Goal: Browse casually: Explore the website without a specific task or goal

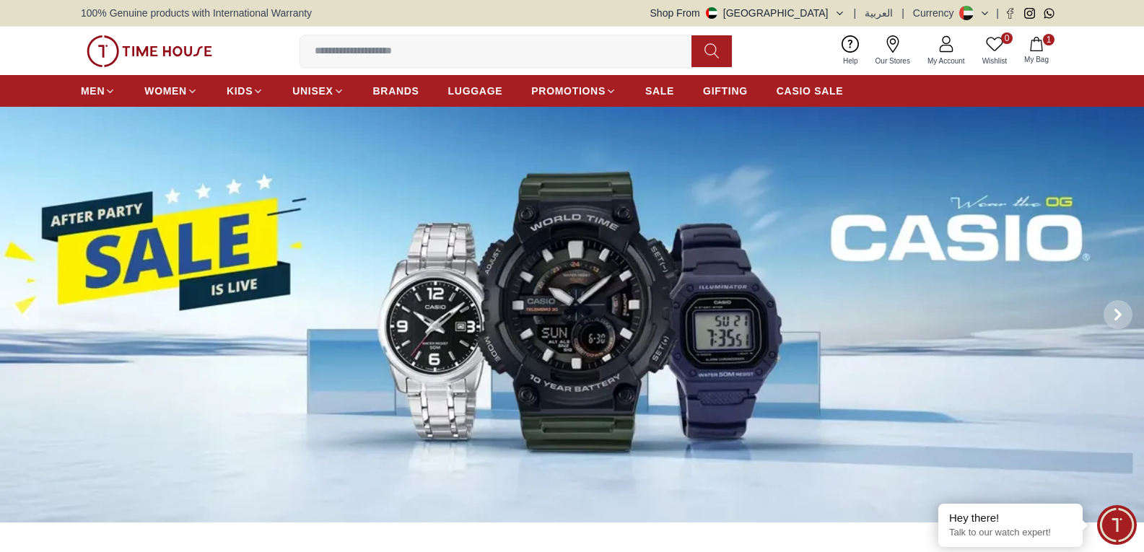
click at [1035, 53] on button "1 My Bag" at bounding box center [1036, 51] width 42 height 34
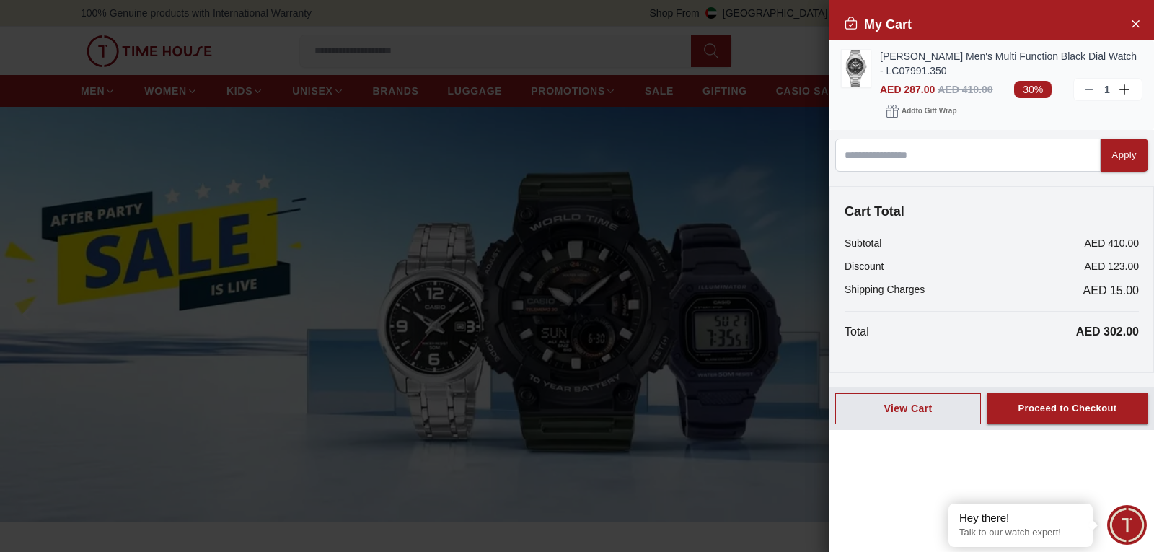
click at [904, 51] on link "[PERSON_NAME] Men's Multi Function Black Dial Watch - LC07991.350" at bounding box center [1011, 63] width 263 height 29
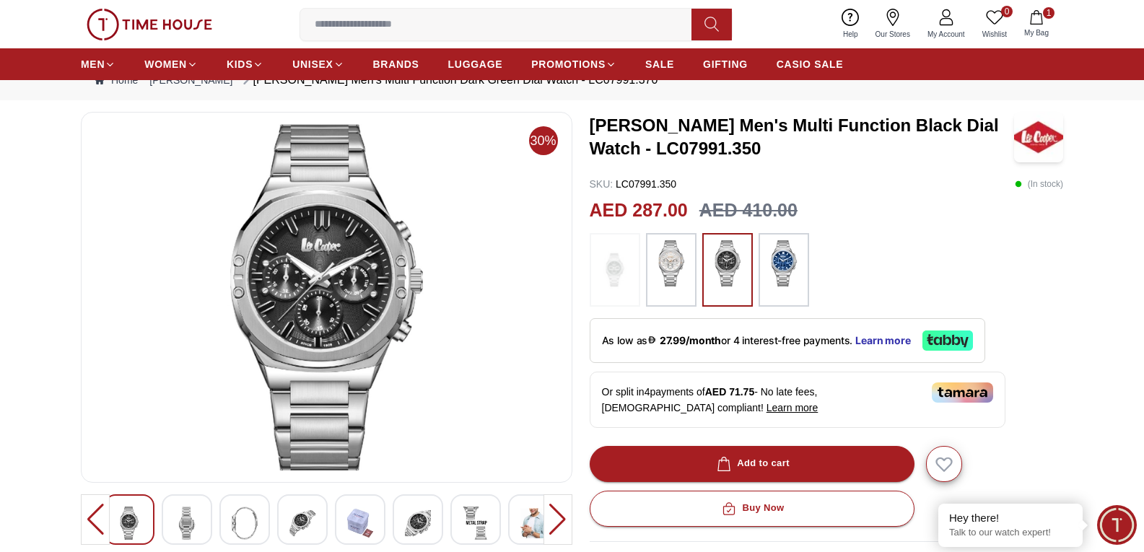
scroll to position [72, 0]
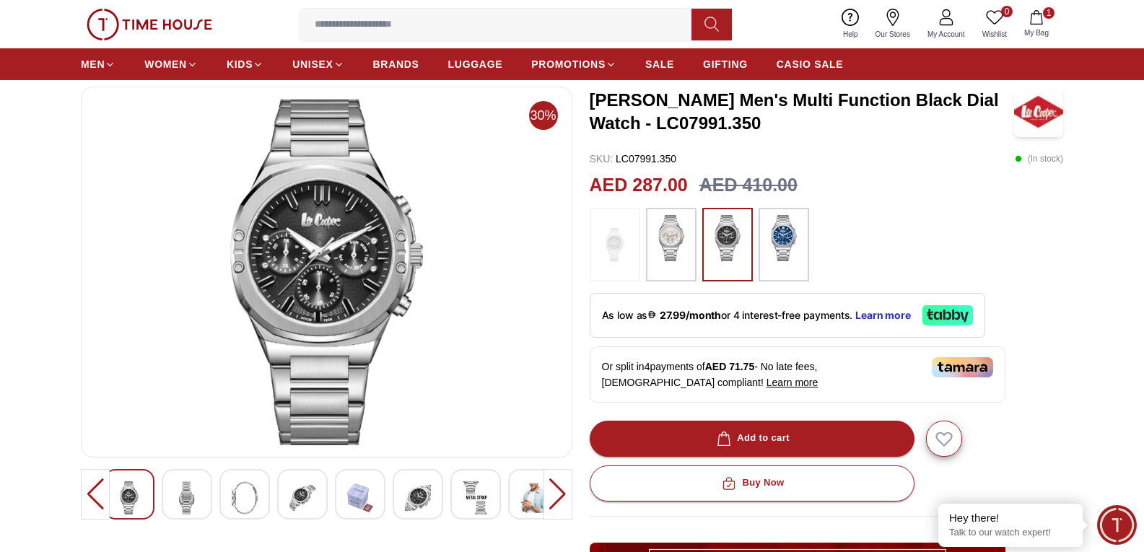
click at [675, 243] on img at bounding box center [671, 238] width 36 height 46
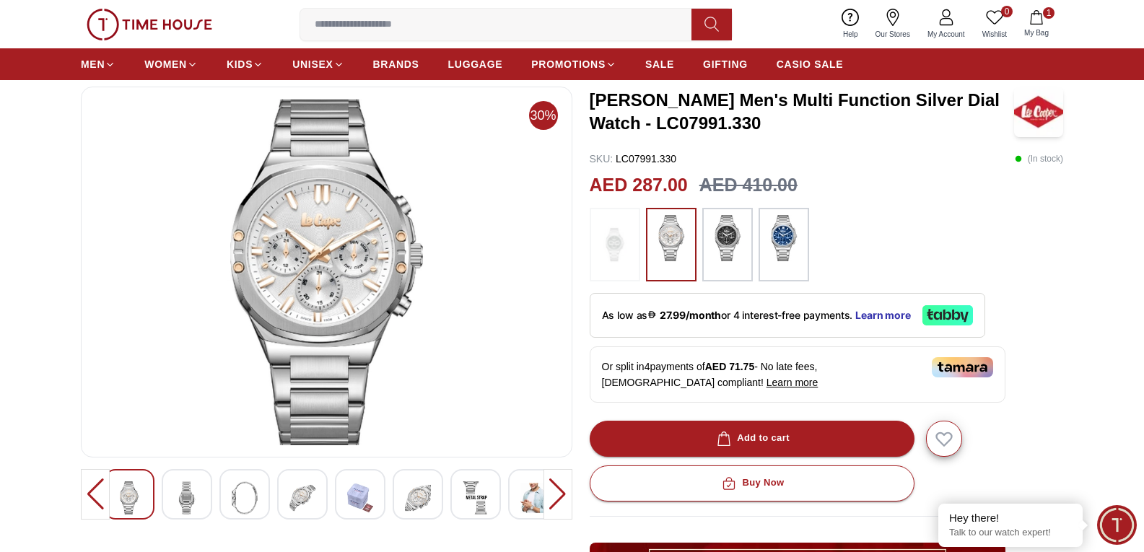
click at [729, 225] on img at bounding box center [727, 238] width 36 height 46
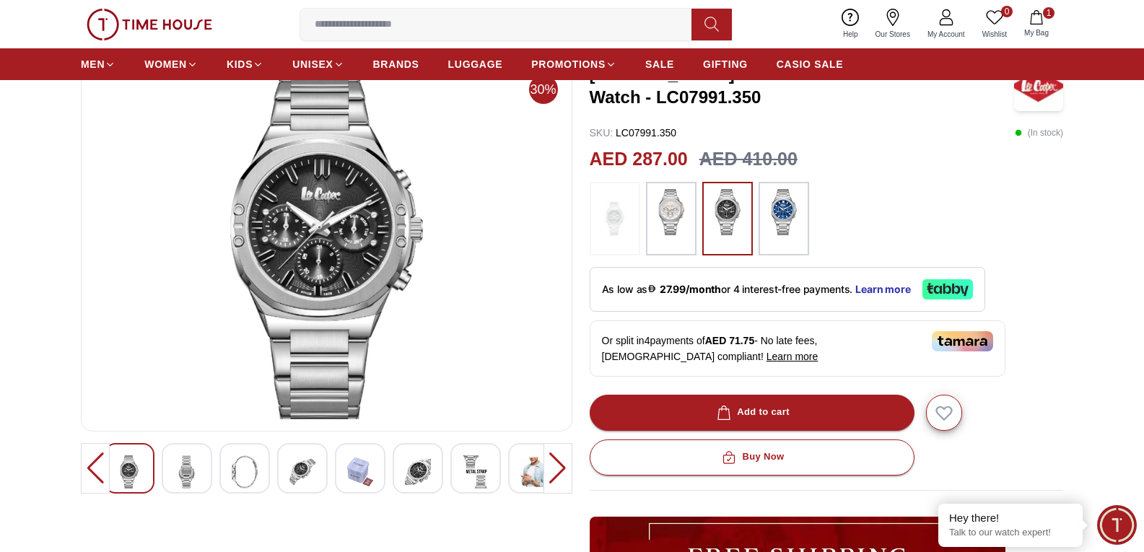
scroll to position [72, 0]
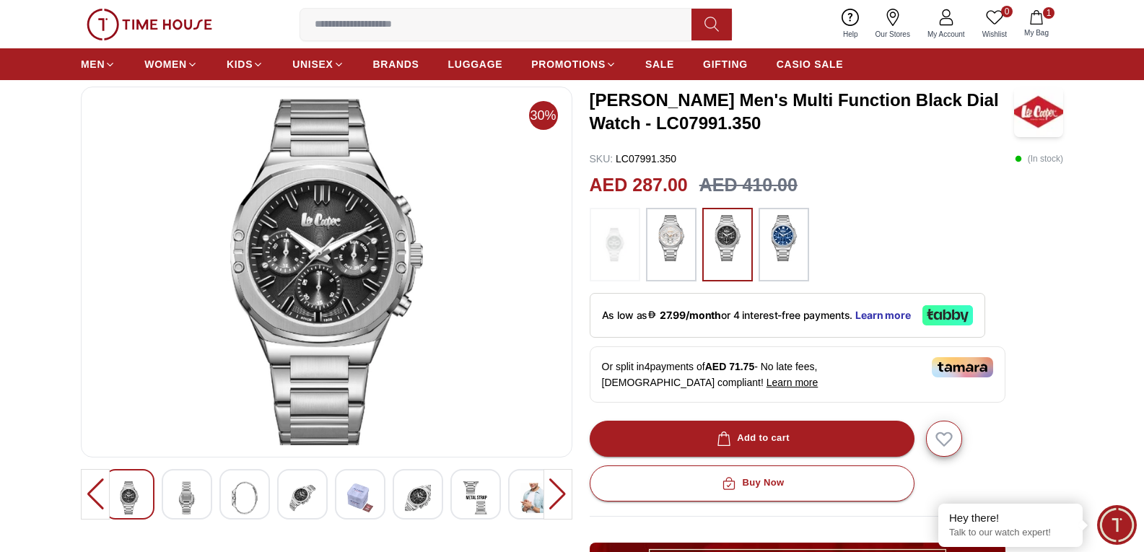
click at [186, 496] on img at bounding box center [187, 497] width 26 height 33
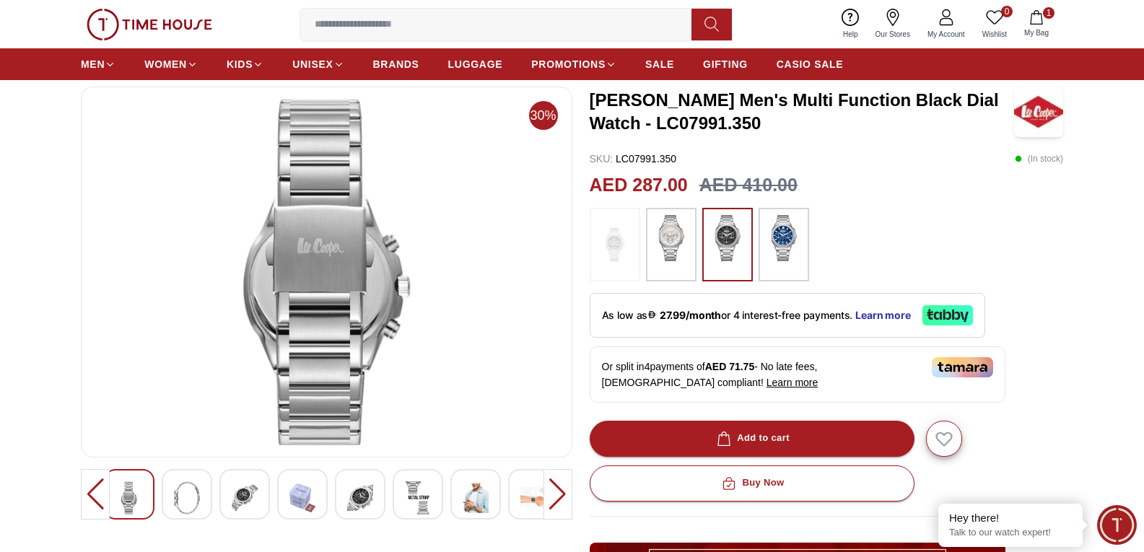
click at [234, 494] on img at bounding box center [245, 497] width 26 height 33
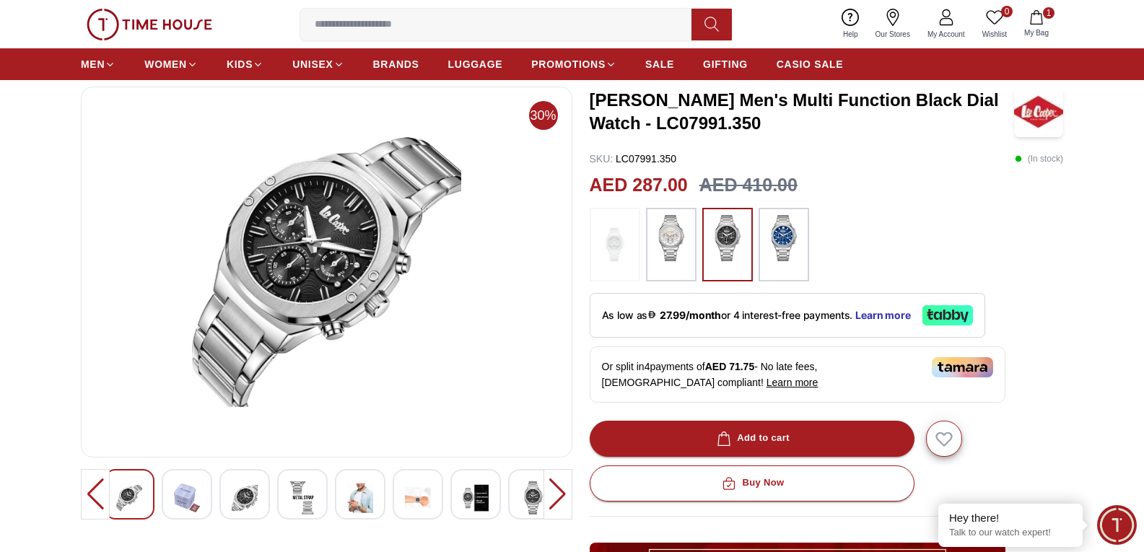
click at [351, 503] on img at bounding box center [360, 497] width 26 height 33
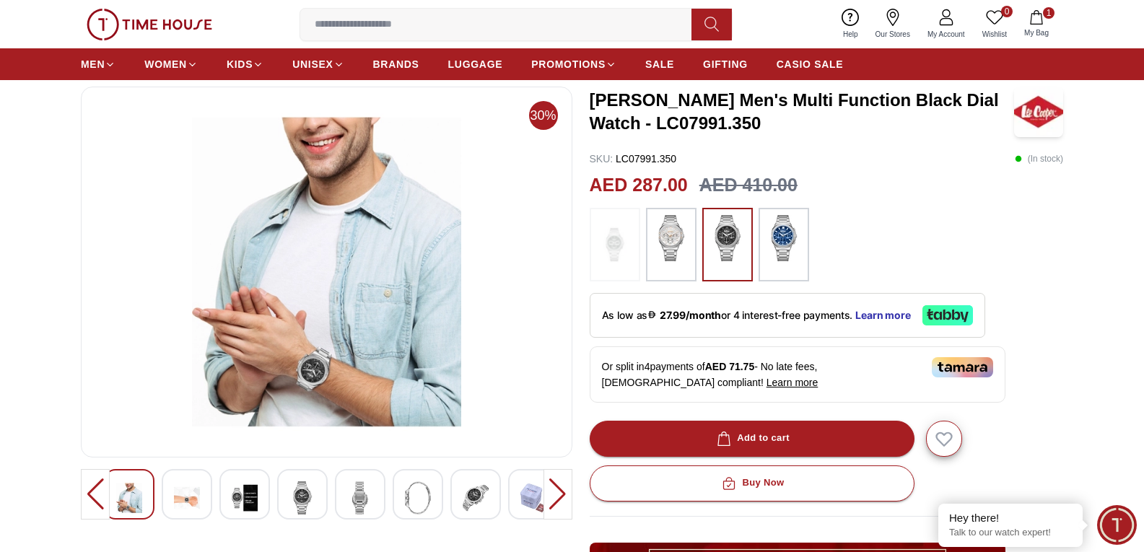
click at [323, 365] on img at bounding box center [326, 272] width 467 height 346
click at [310, 497] on img at bounding box center [302, 497] width 26 height 33
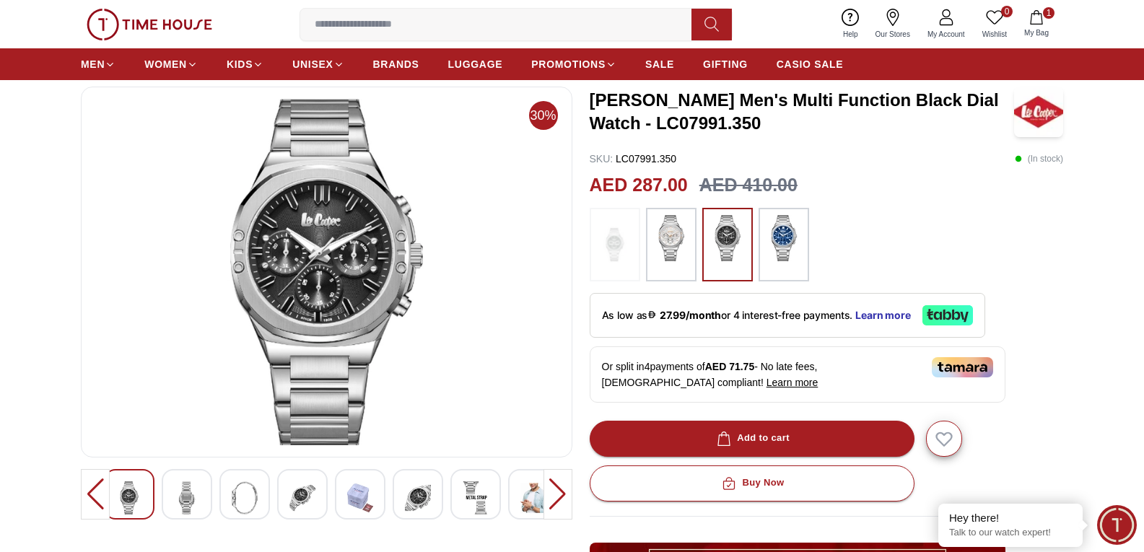
click at [131, 494] on img at bounding box center [129, 497] width 26 height 33
click at [99, 499] on div at bounding box center [95, 494] width 29 height 51
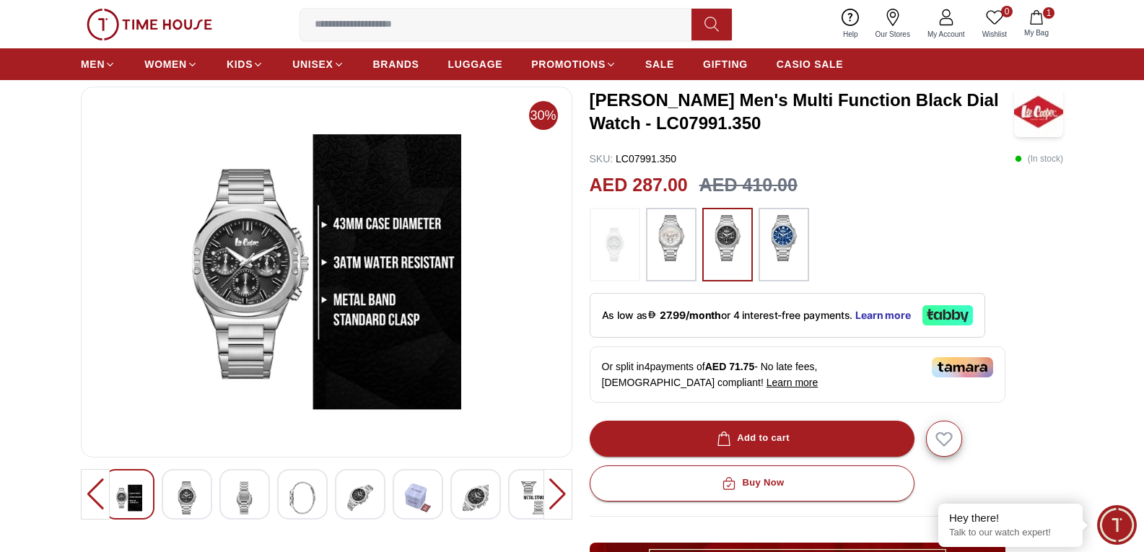
click at [141, 495] on img at bounding box center [129, 497] width 26 height 33
click at [188, 499] on img at bounding box center [187, 497] width 26 height 33
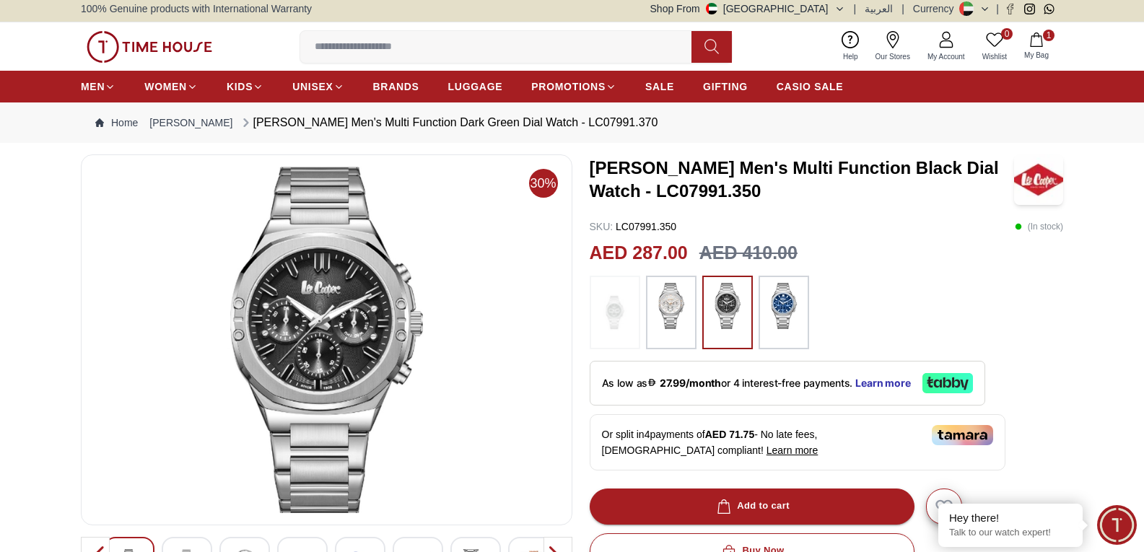
scroll to position [0, 0]
